Goal: Check status

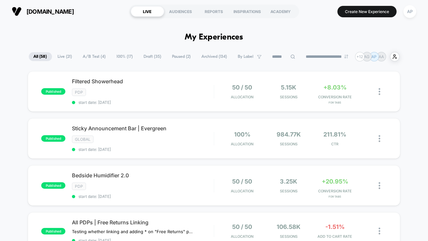
click at [98, 57] on span "A/B Test ( 4 )" at bounding box center [94, 56] width 33 height 9
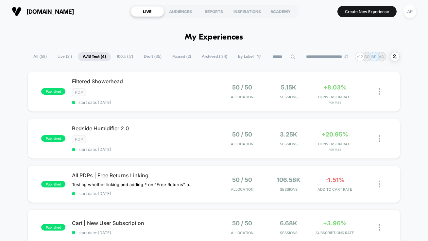
click at [127, 56] on span "100% ( 17 )" at bounding box center [125, 56] width 26 height 9
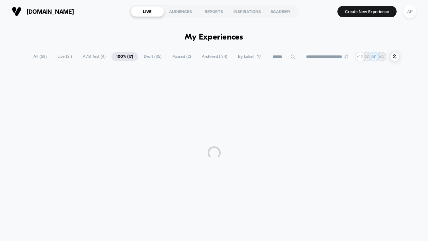
click at [127, 56] on span "100% ( 17 )" at bounding box center [125, 56] width 26 height 9
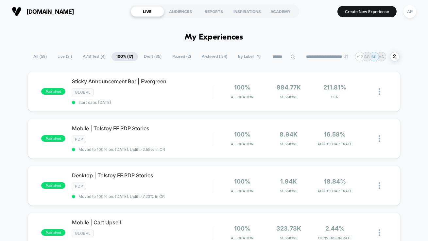
click at [173, 57] on span "Paused ( 2 )" at bounding box center [181, 56] width 28 height 9
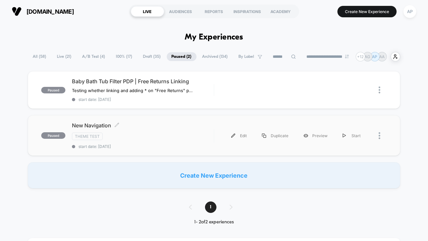
click at [149, 144] on span "start date: [DATE]" at bounding box center [143, 146] width 142 height 5
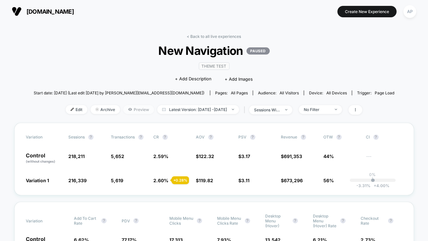
click at [126, 110] on span "Preview" at bounding box center [138, 109] width 31 height 9
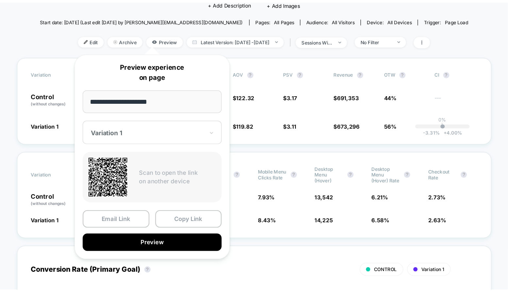
scroll to position [85, 0]
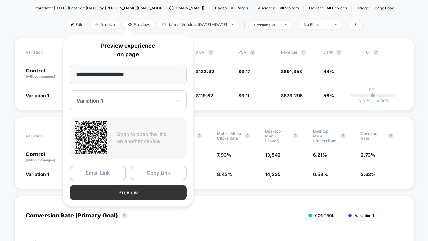
click at [143, 198] on button "Preview" at bounding box center [128, 192] width 117 height 15
